Goal: Information Seeking & Learning: Compare options

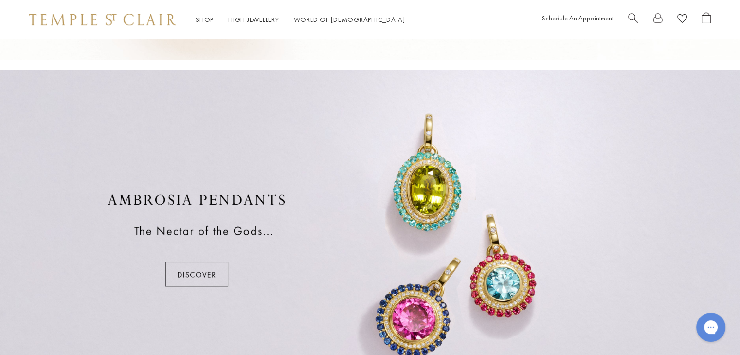
scroll to position [702, 0]
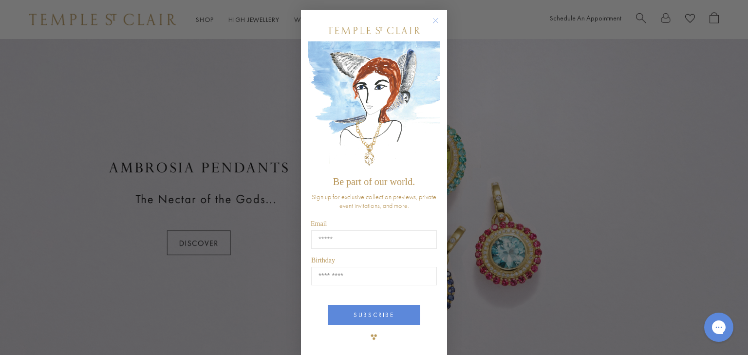
click at [433, 18] on icon "Close dialog" at bounding box center [435, 20] width 5 height 5
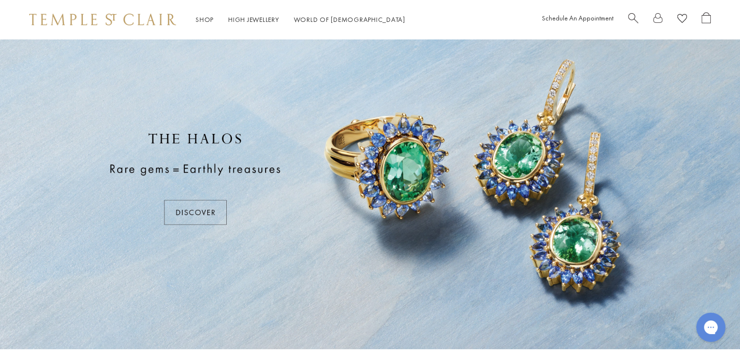
scroll to position [0, 0]
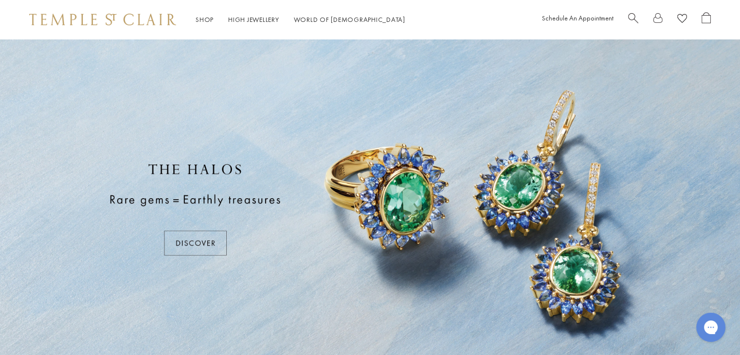
click at [200, 246] on div at bounding box center [370, 209] width 740 height 341
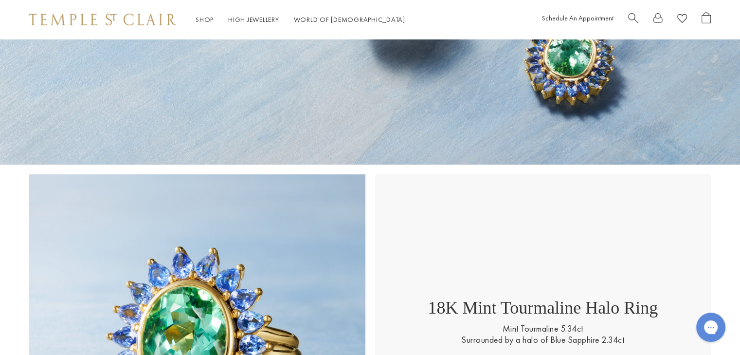
scroll to position [215, 0]
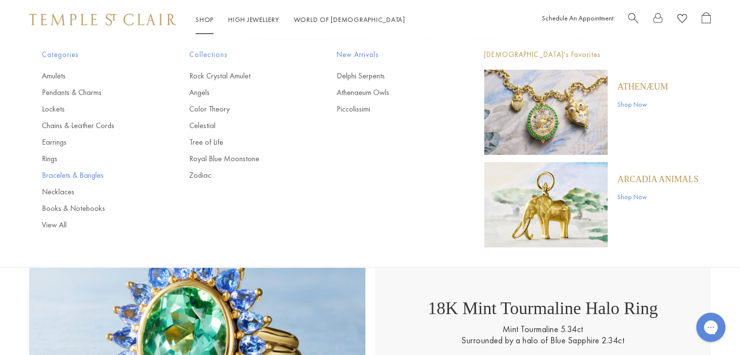
click at [79, 175] on link "Bracelets & Bangles" at bounding box center [96, 175] width 109 height 11
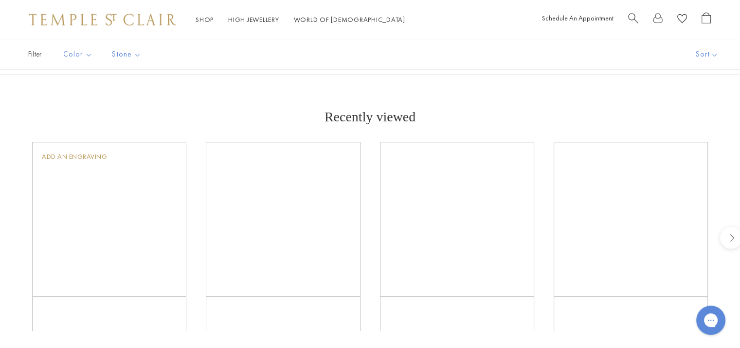
scroll to position [972, 0]
click at [0, 0] on img at bounding box center [0, 0] width 0 height 0
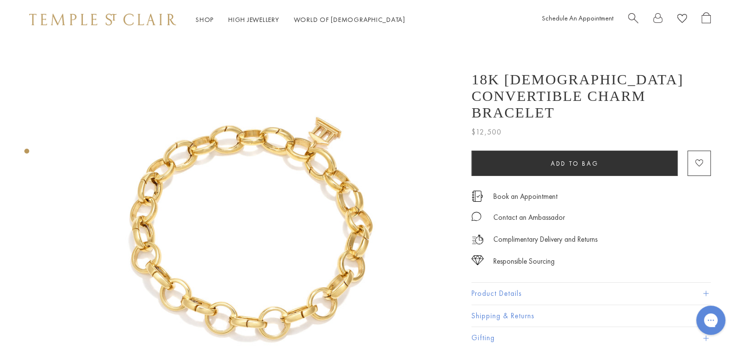
click at [569, 282] on button "Product Details" at bounding box center [592, 293] width 240 height 22
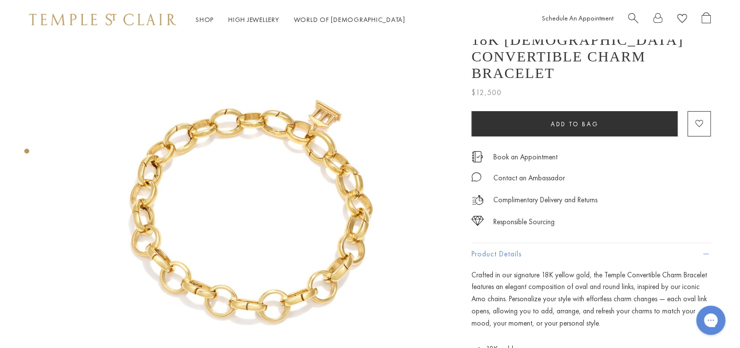
scroll to position [17, 0]
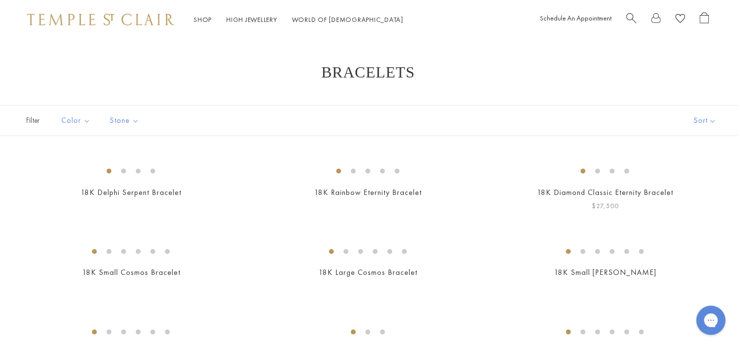
scroll to position [0, 0]
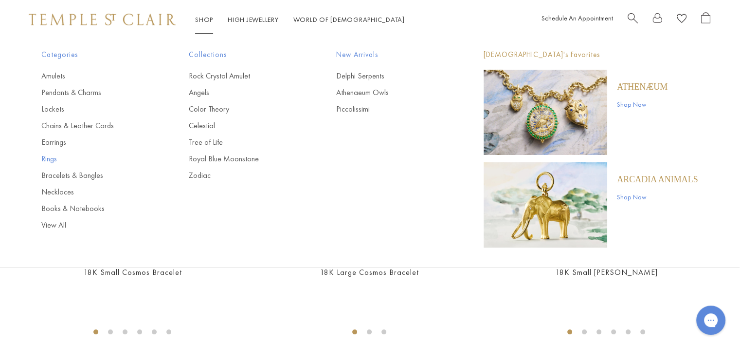
click at [52, 157] on link "Rings" at bounding box center [95, 158] width 109 height 11
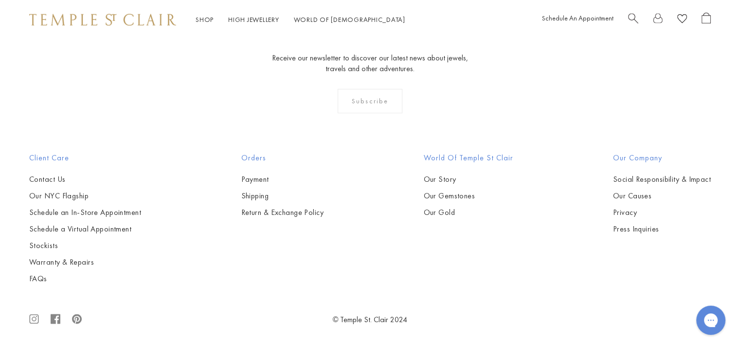
scroll to position [3927, 0]
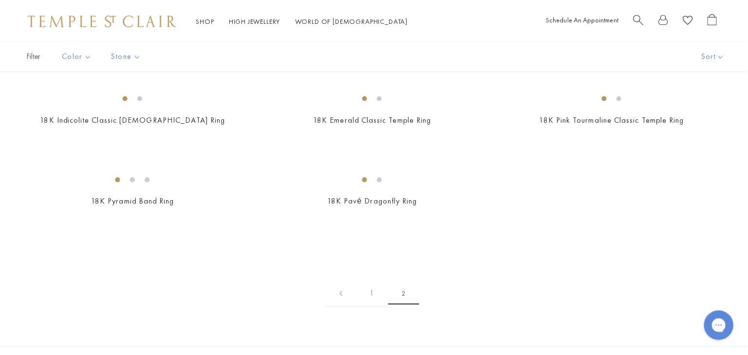
scroll to position [0, 2]
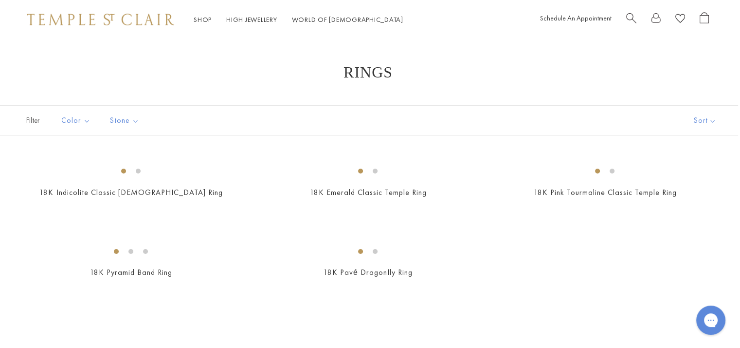
drag, startPoint x: 0, startPoint y: 0, endPoint x: 599, endPoint y: 49, distance: 601.3
click at [632, 18] on span "Search" at bounding box center [632, 17] width 10 height 10
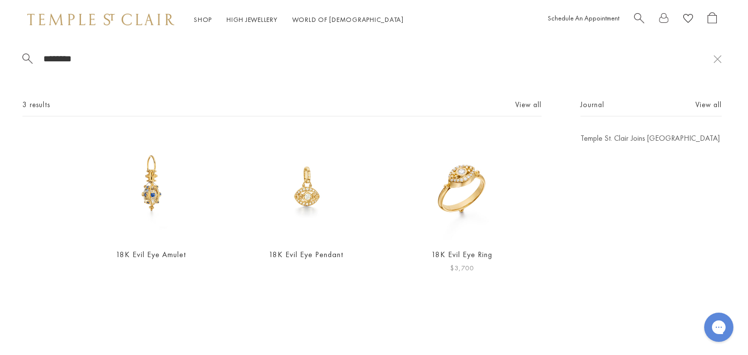
type input "********"
click at [474, 208] on img at bounding box center [461, 186] width 107 height 107
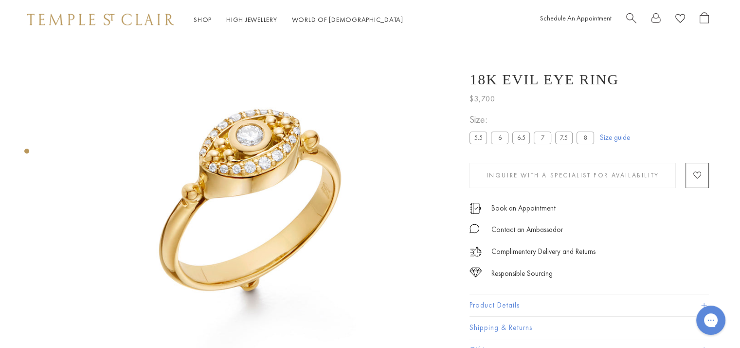
scroll to position [52, 2]
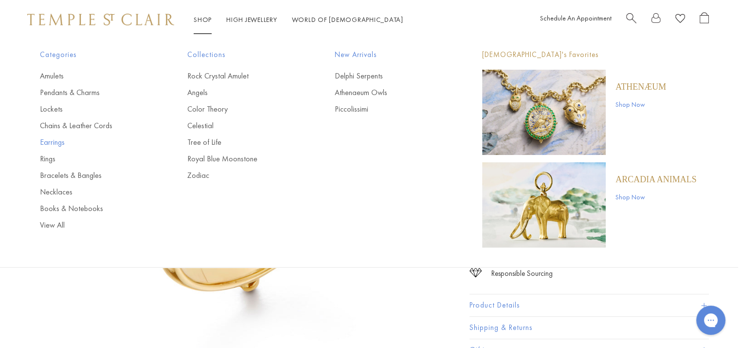
click at [55, 142] on link "Earrings" at bounding box center [94, 142] width 109 height 11
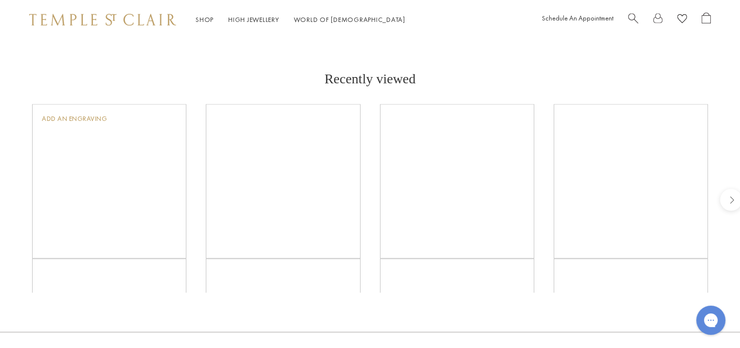
scroll to position [1520, 0]
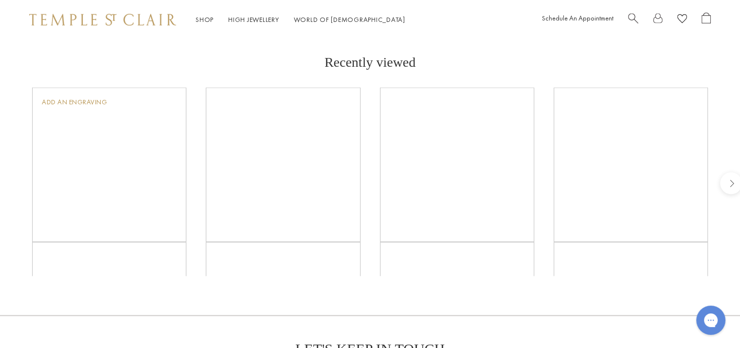
click at [0, 0] on img at bounding box center [0, 0] width 0 height 0
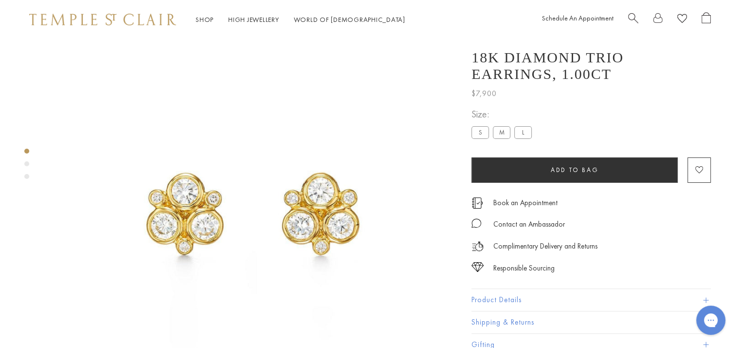
scroll to position [39, 0]
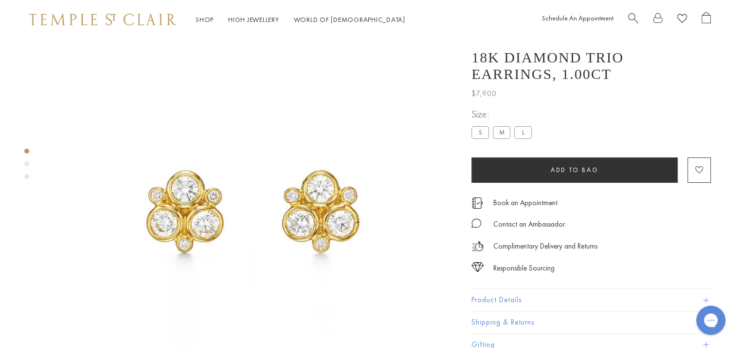
click at [525, 129] on label "L" at bounding box center [524, 132] width 18 height 12
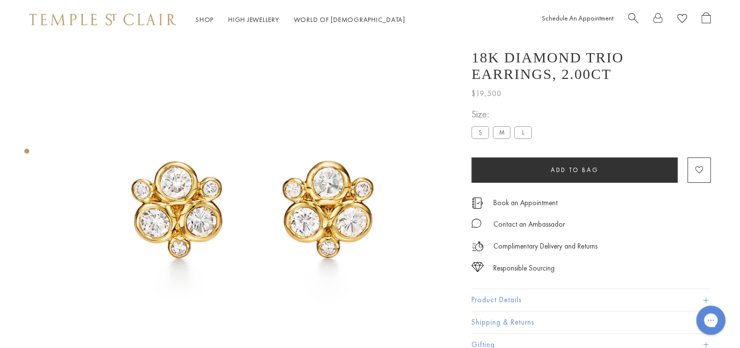
click at [482, 131] on label "S" at bounding box center [481, 132] width 18 height 12
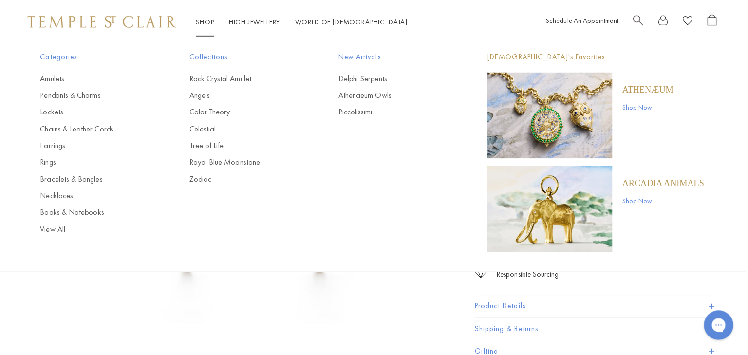
scroll to position [0, 2]
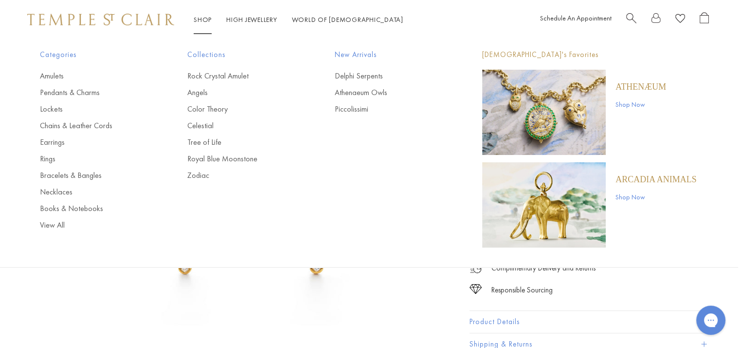
click at [634, 18] on span "Search" at bounding box center [632, 17] width 10 height 10
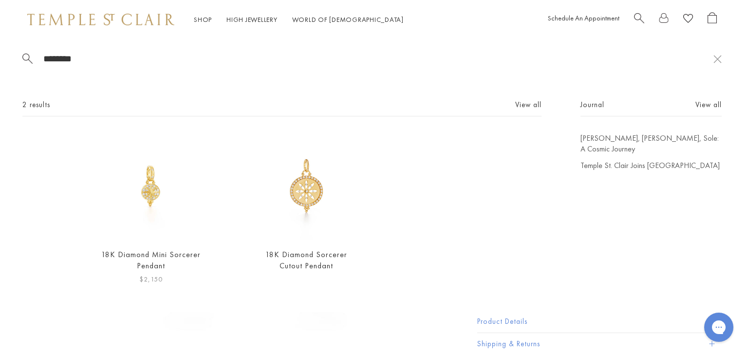
type input "********"
click at [150, 192] on img at bounding box center [150, 186] width 107 height 107
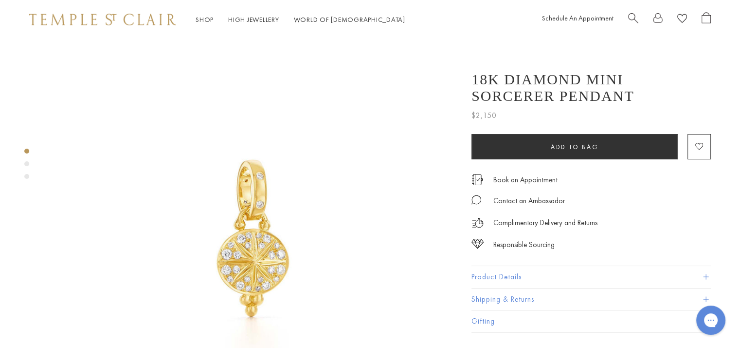
scroll to position [3, 0]
